Goal: Task Accomplishment & Management: Manage account settings

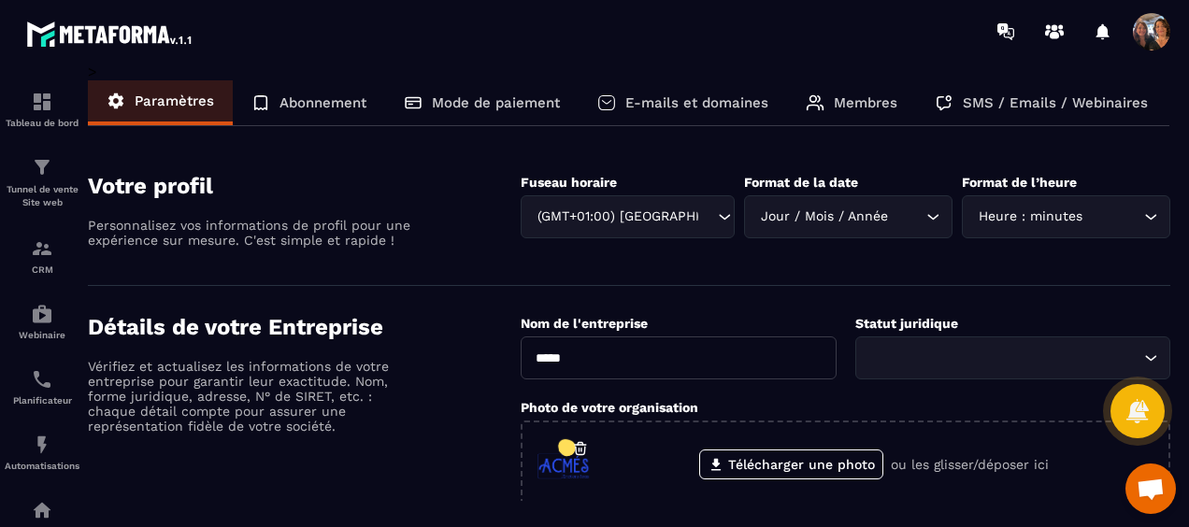
click at [472, 103] on p "Mode de paiement" at bounding box center [496, 102] width 128 height 17
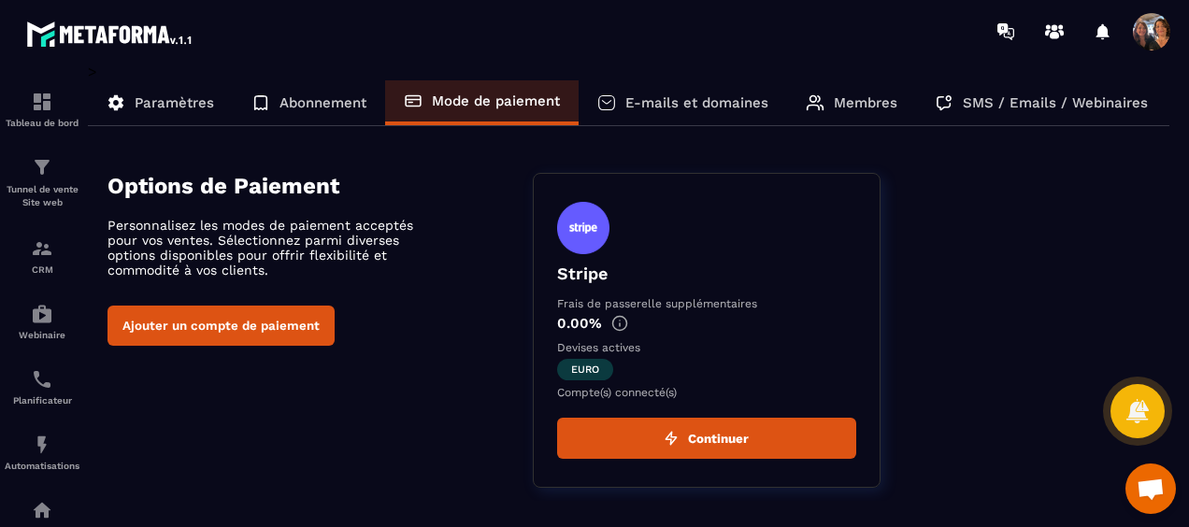
click at [725, 447] on button "Continuer" at bounding box center [706, 438] width 299 height 41
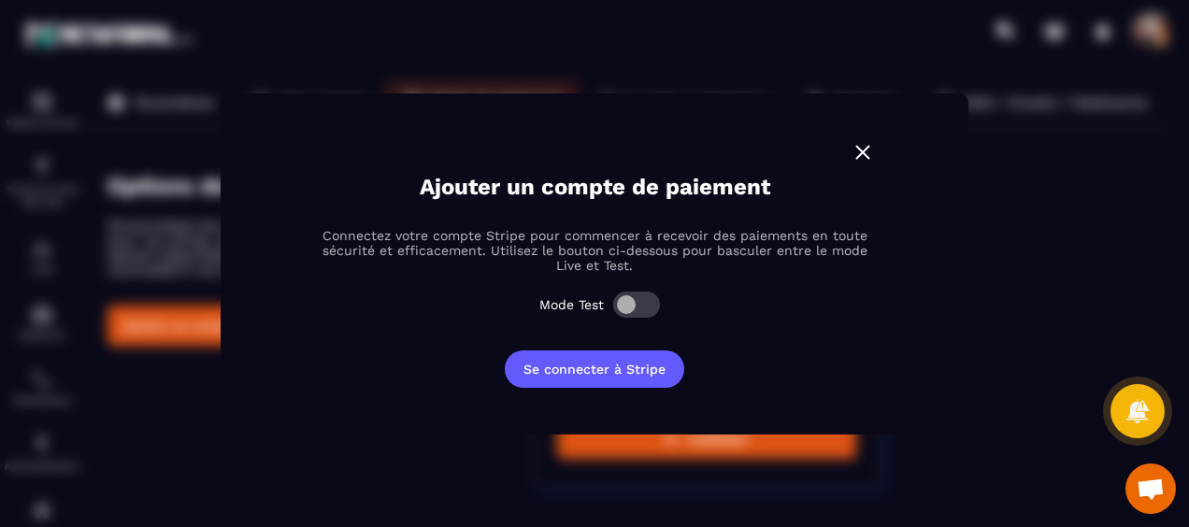
click at [864, 158] on img "Modal window" at bounding box center [863, 152] width 24 height 24
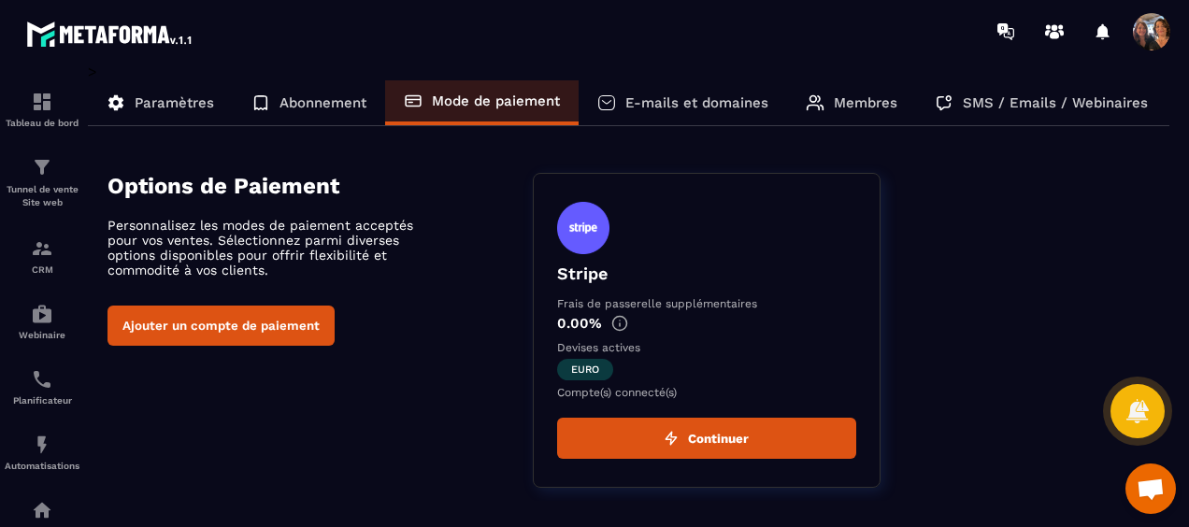
click at [144, 102] on p "Paramètres" at bounding box center [174, 102] width 79 height 17
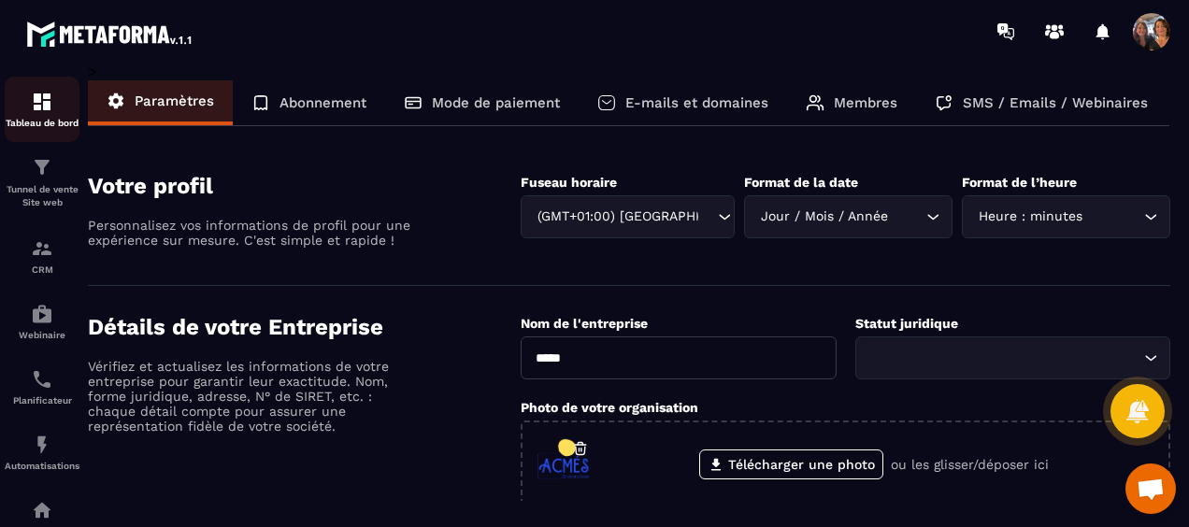
click at [48, 112] on img at bounding box center [42, 102] width 22 height 22
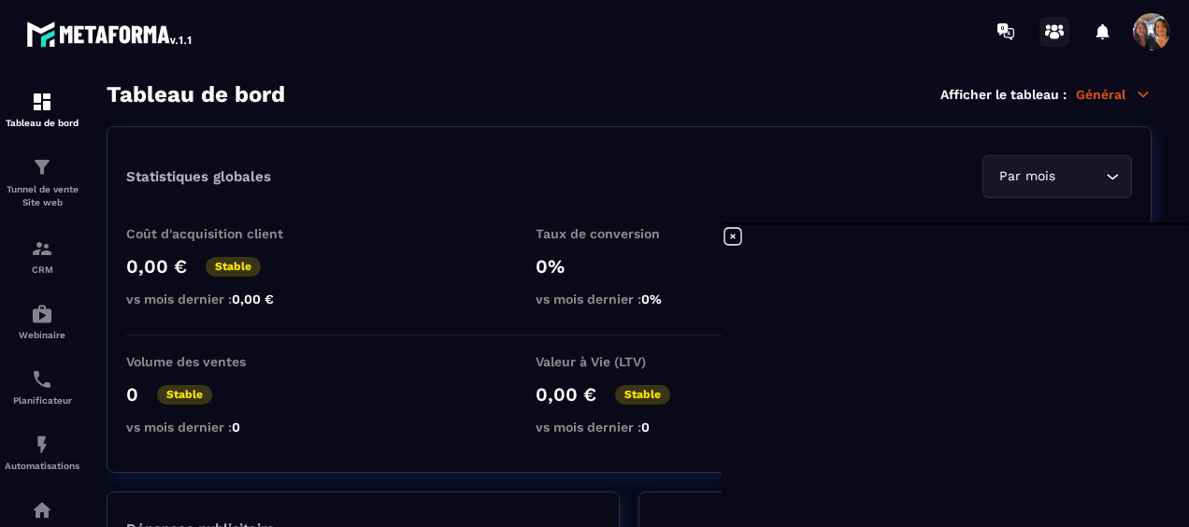
click at [1057, 29] on circle at bounding box center [1055, 27] width 7 height 7
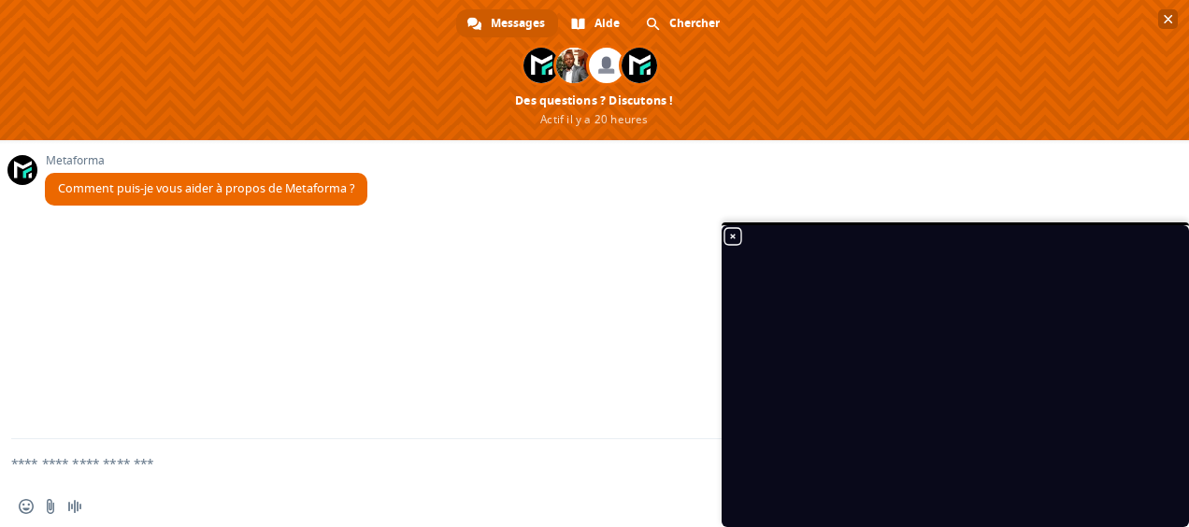
click at [1173, 17] on span "Fermer le chat" at bounding box center [1168, 19] width 9 height 12
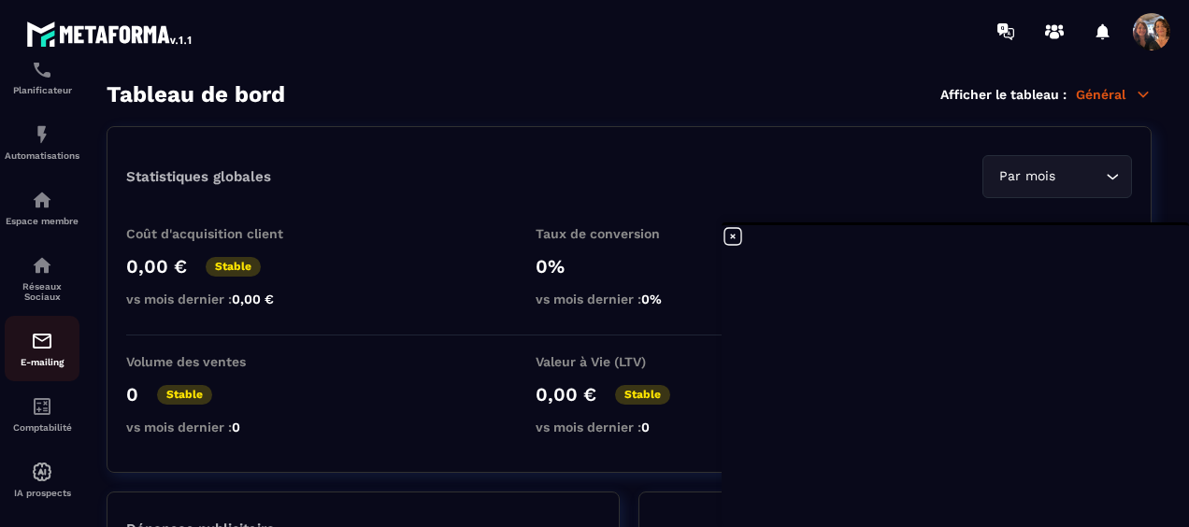
scroll to position [337, 0]
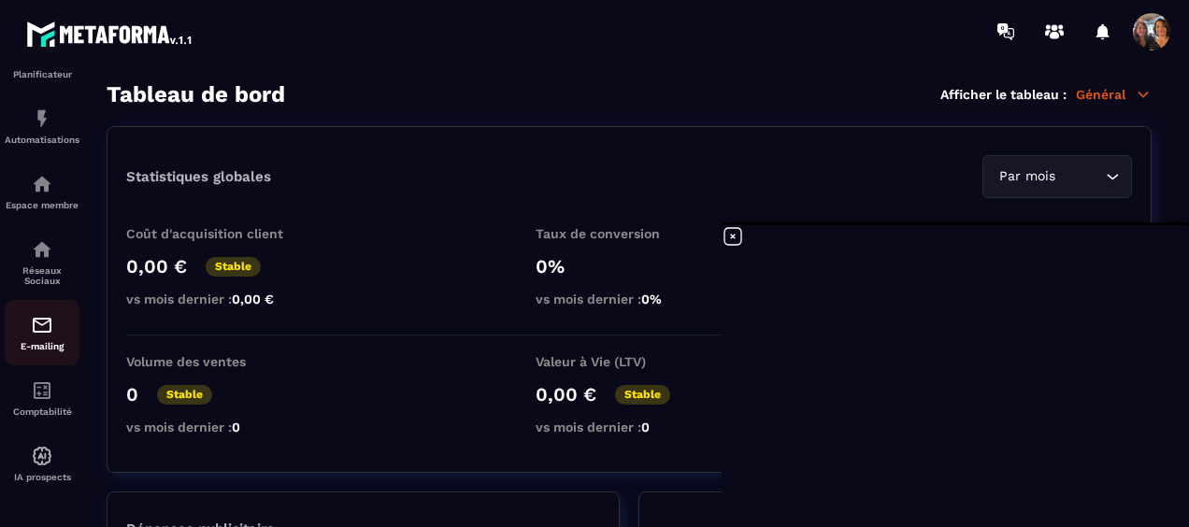
click at [45, 337] on div "E-mailing" at bounding box center [42, 332] width 75 height 37
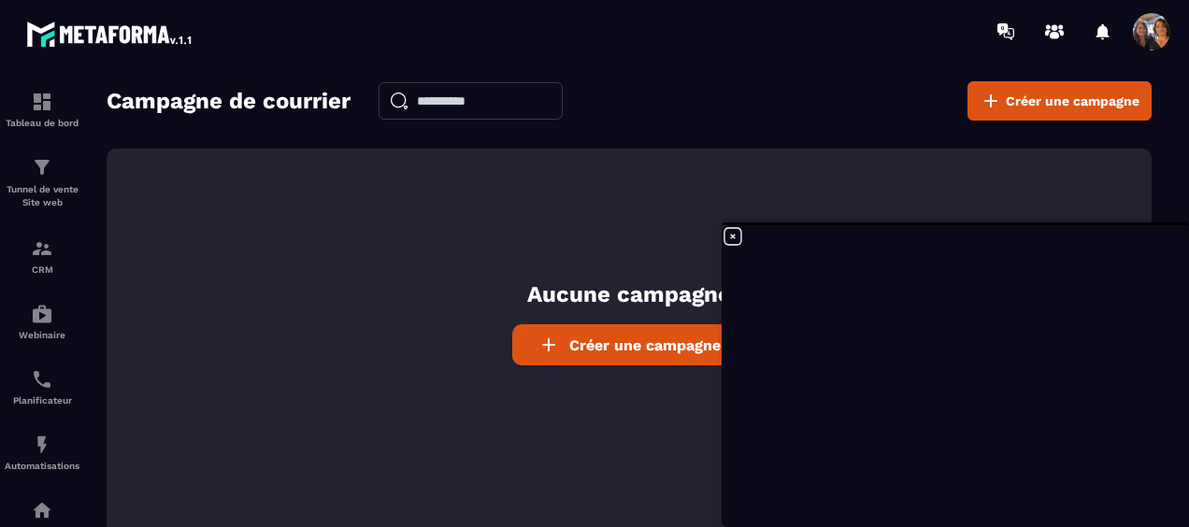
click at [735, 239] on icon at bounding box center [733, 236] width 22 height 22
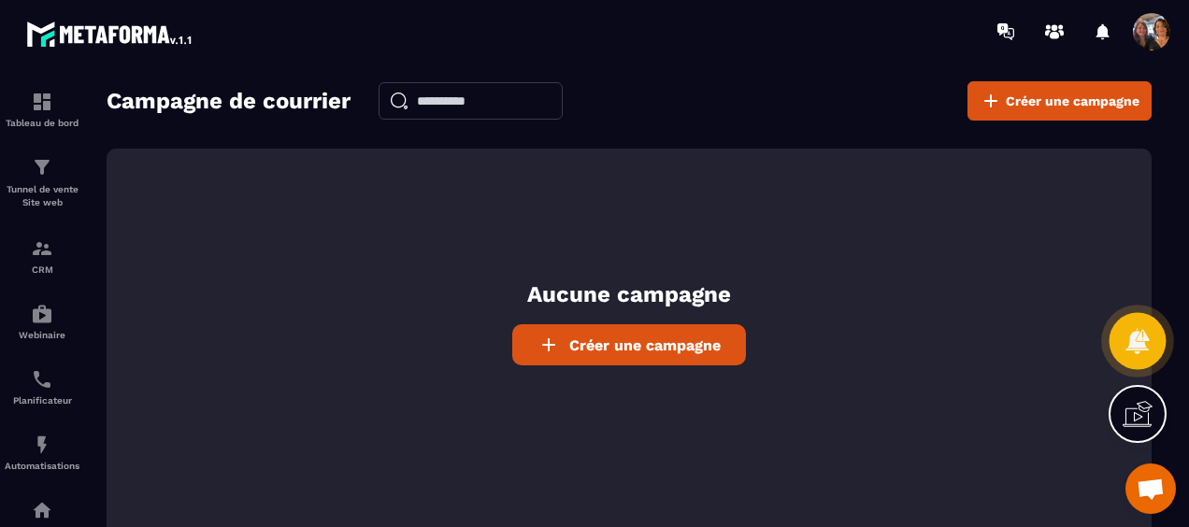
click at [1135, 348] on icon at bounding box center [1137, 340] width 27 height 27
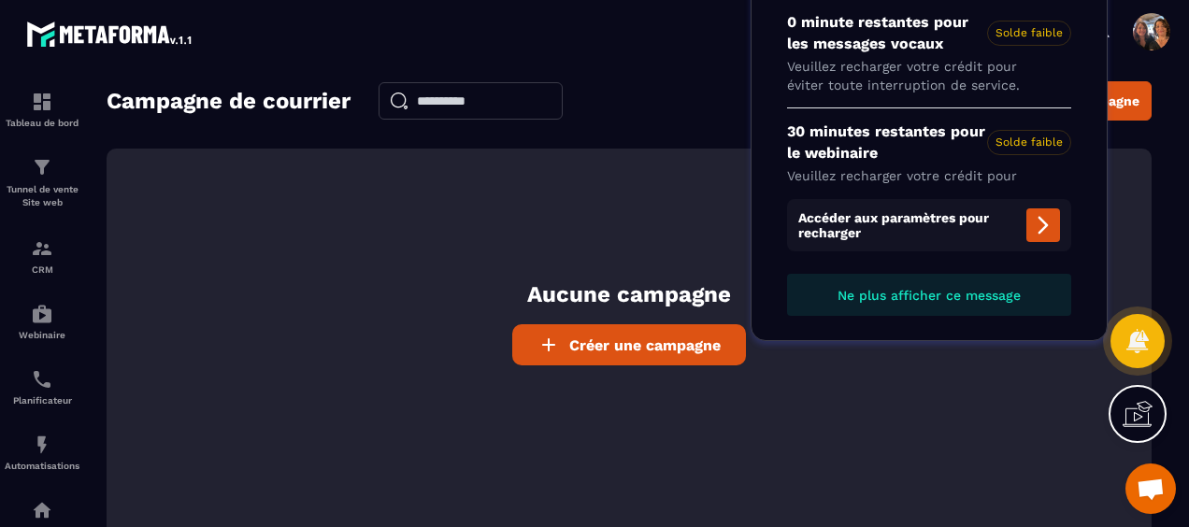
click at [1006, 378] on div "Aucune campagne Créer une campagne" at bounding box center [629, 346] width 1045 height 395
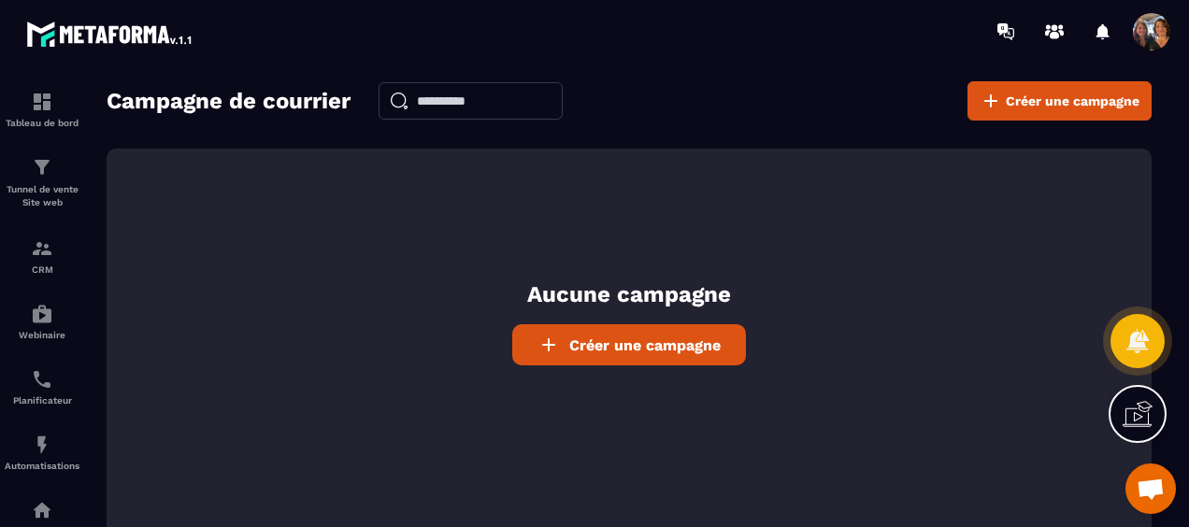
click at [1148, 408] on icon at bounding box center [1143, 411] width 19 height 21
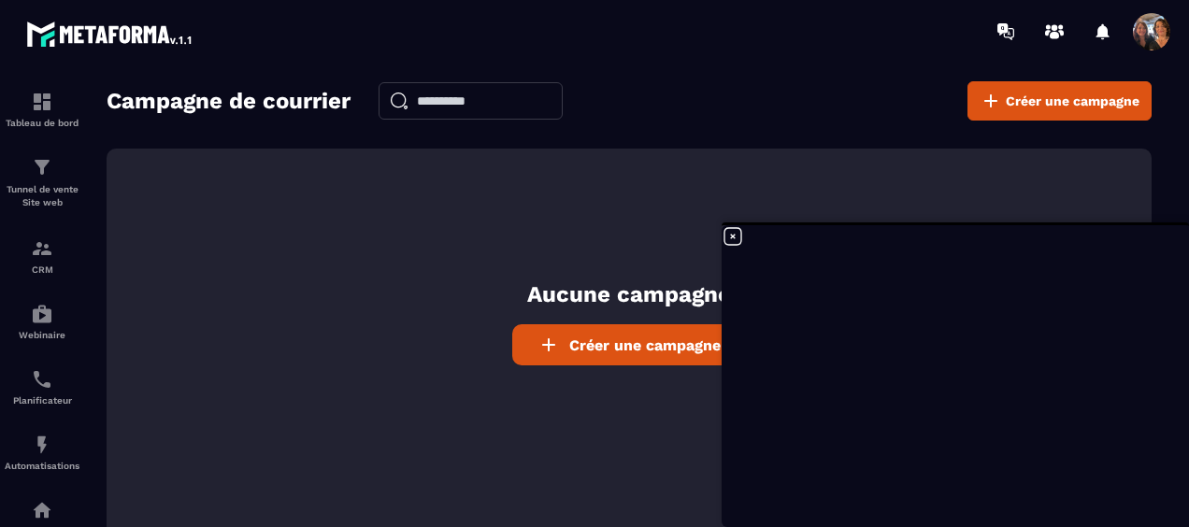
click at [473, 111] on input "text" at bounding box center [471, 100] width 184 height 37
click at [1025, 108] on span "Créer une campagne" at bounding box center [1073, 101] width 134 height 19
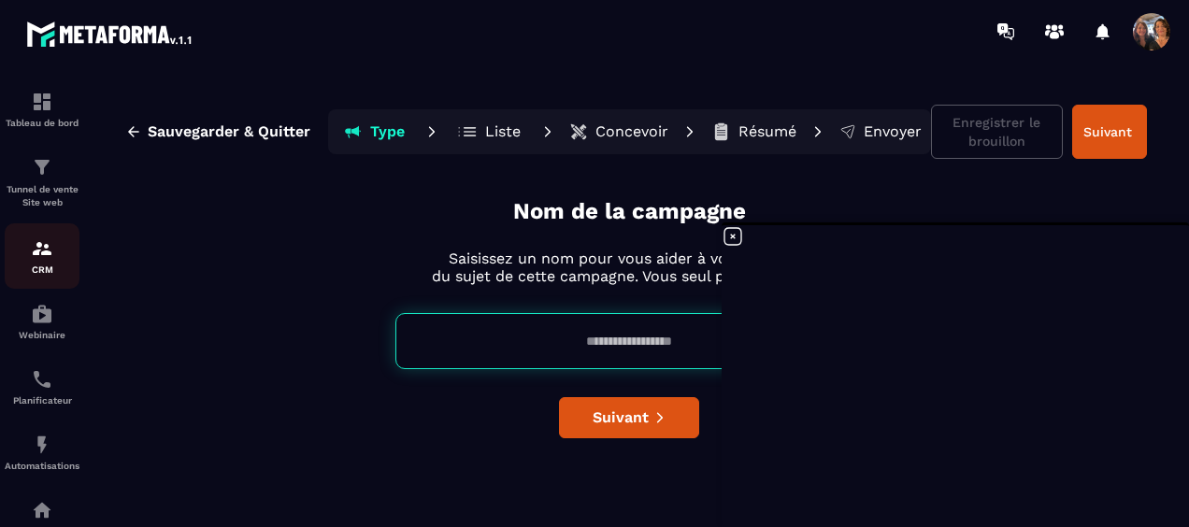
click at [31, 257] on img at bounding box center [42, 248] width 22 height 22
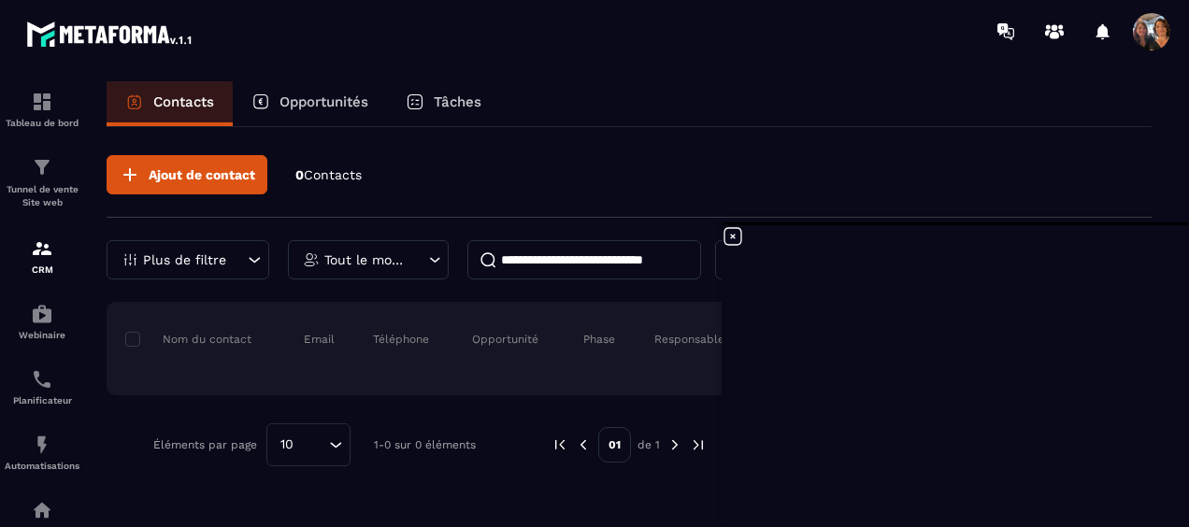
click at [1137, 33] on span at bounding box center [1151, 31] width 37 height 37
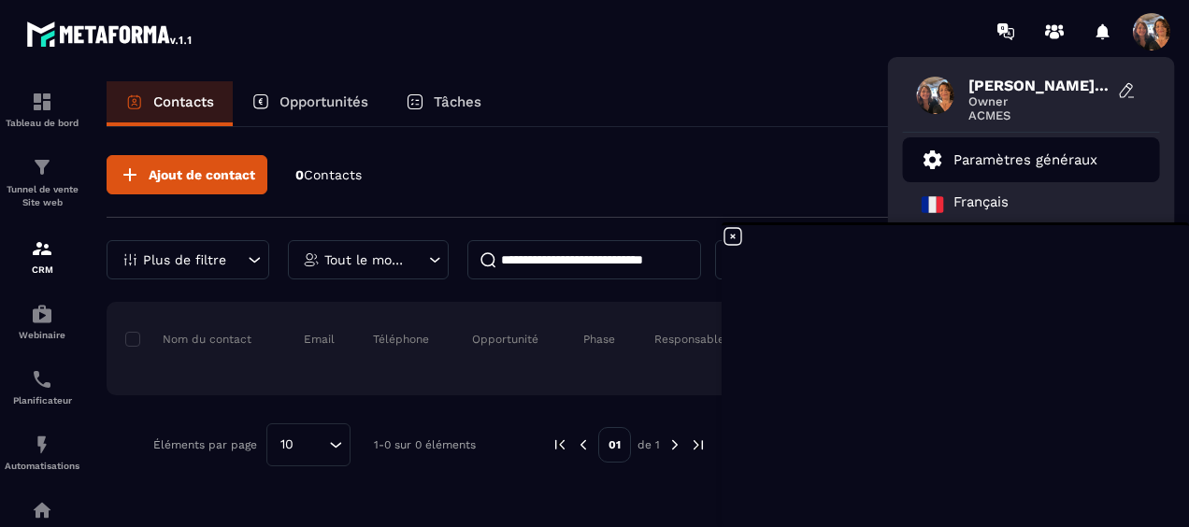
click at [1014, 157] on p "Paramètres généraux" at bounding box center [1026, 159] width 144 height 17
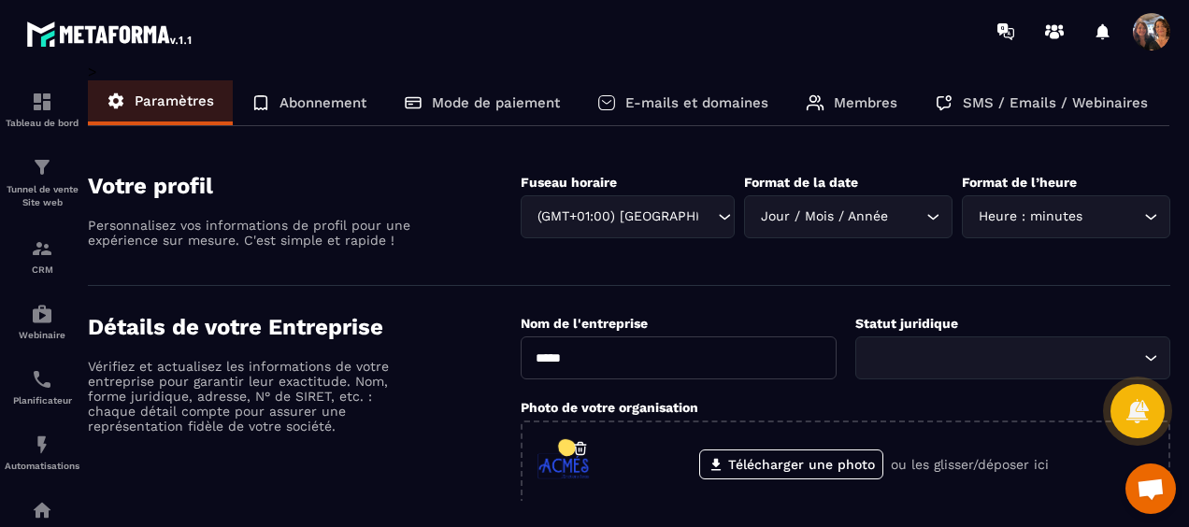
click at [1158, 33] on span at bounding box center [1151, 31] width 37 height 37
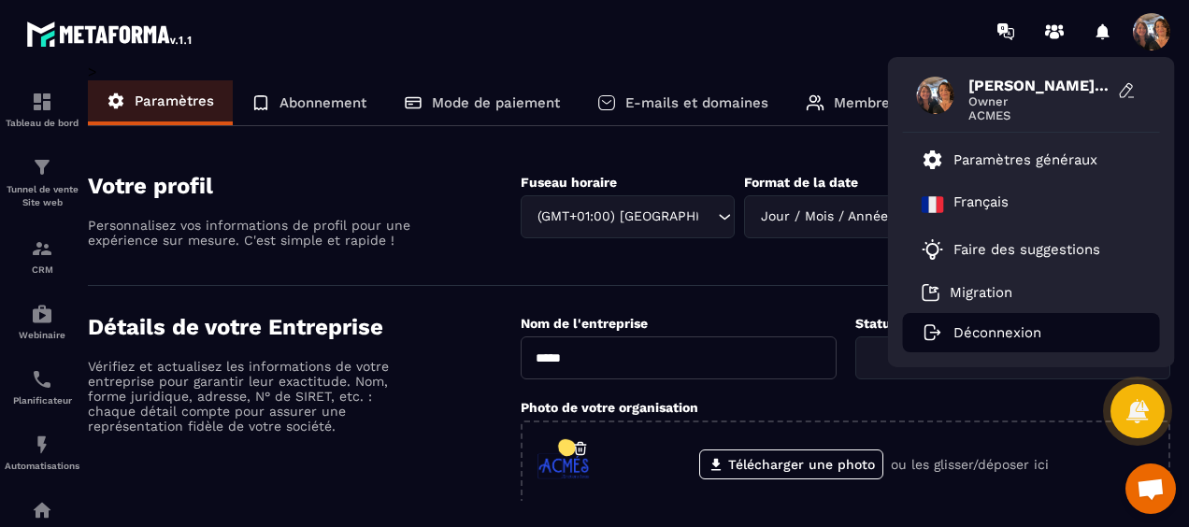
click at [1026, 323] on li "Déconnexion" at bounding box center [1031, 332] width 257 height 39
